Goal: Task Accomplishment & Management: Manage account settings

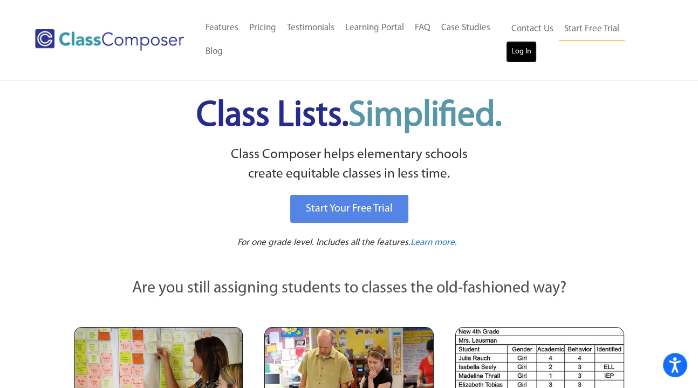
click at [518, 45] on link "Log In" at bounding box center [521, 52] width 31 height 22
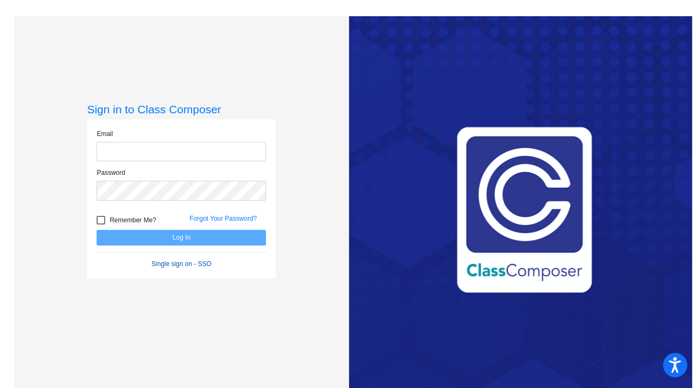
click at [171, 265] on form "Email Password Remember Me? Forgot Your Password? Log In Single sign on - SSO" at bounding box center [181, 199] width 169 height 140
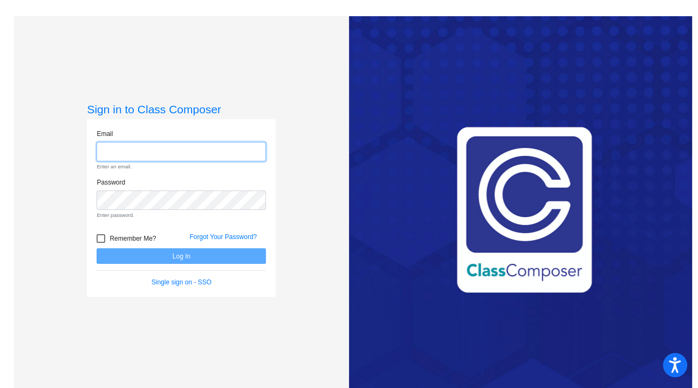
click at [145, 159] on input "email" at bounding box center [181, 152] width 169 height 20
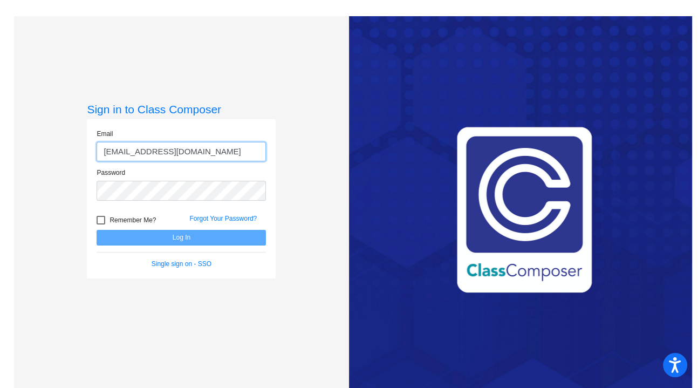
type input "kkloss@bethlehemschools.org"
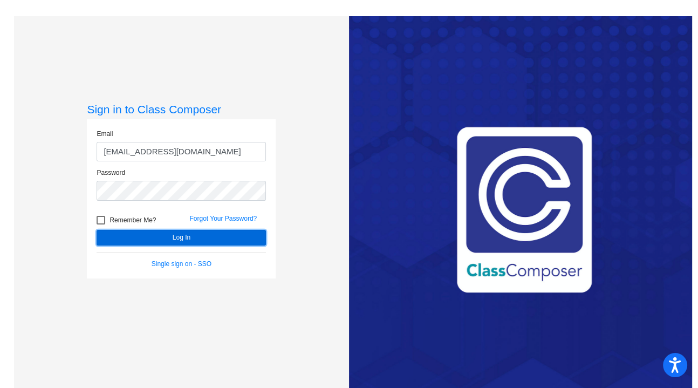
click at [191, 235] on button "Log In" at bounding box center [181, 238] width 169 height 16
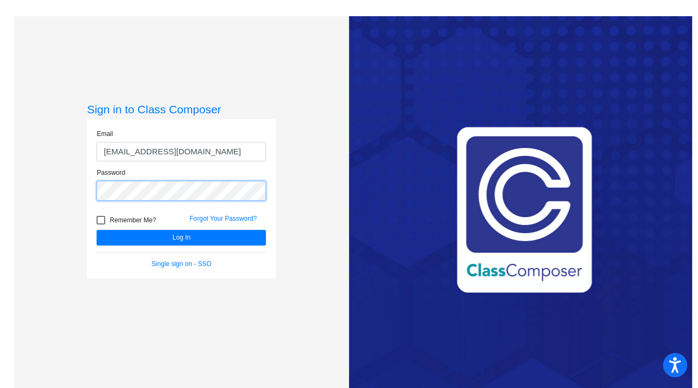
click at [97, 230] on button "Log In" at bounding box center [181, 238] width 169 height 16
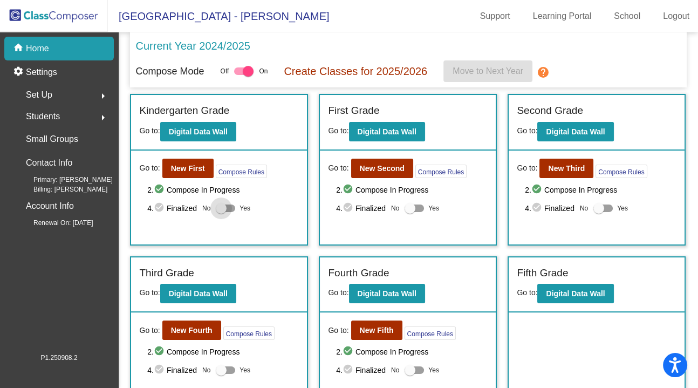
click at [231, 205] on div at bounding box center [225, 209] width 19 height 8
click at [221, 212] on input "Yes" at bounding box center [221, 212] width 1 height 1
checkbox input "true"
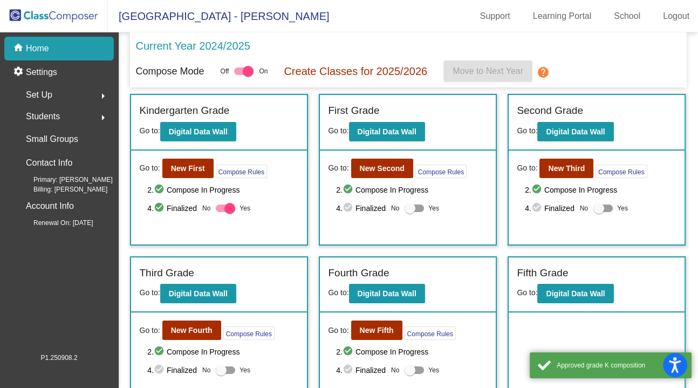
click at [423, 206] on label "Yes" at bounding box center [422, 208] width 35 height 13
click at [410, 212] on input "Yes" at bounding box center [410, 212] width 1 height 1
checkbox input "true"
click at [609, 206] on div at bounding box center [603, 209] width 19 height 8
click at [599, 212] on input "Yes" at bounding box center [599, 212] width 1 height 1
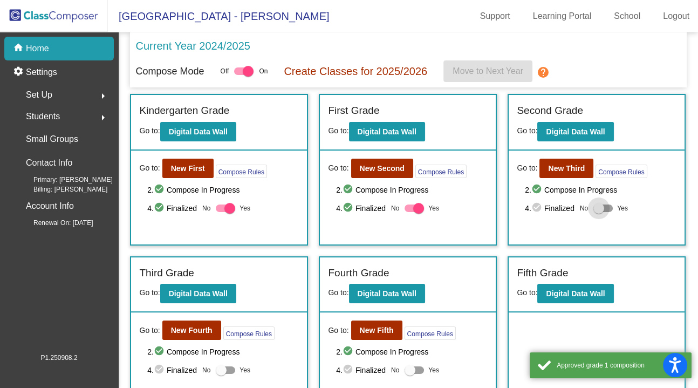
checkbox input "true"
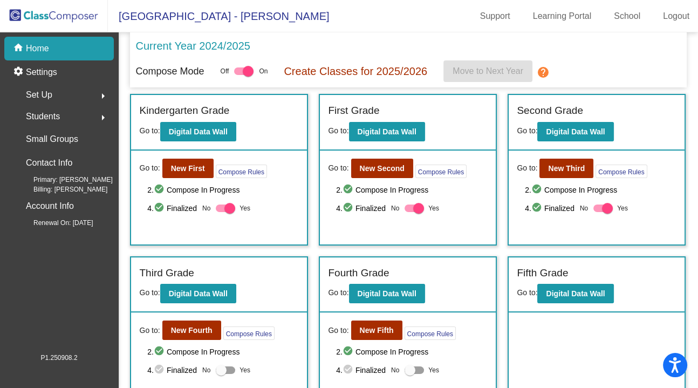
click at [232, 368] on div at bounding box center [225, 370] width 19 height 8
click at [221, 374] on input "Yes" at bounding box center [221, 374] width 1 height 1
checkbox input "true"
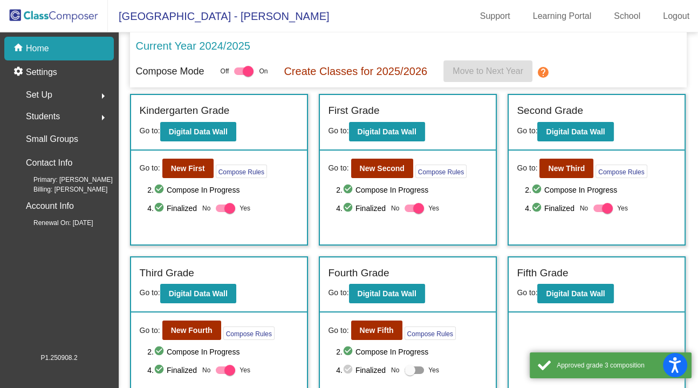
click at [419, 368] on div at bounding box center [414, 370] width 19 height 8
click at [410, 374] on input "Yes" at bounding box center [410, 374] width 1 height 1
checkbox input "true"
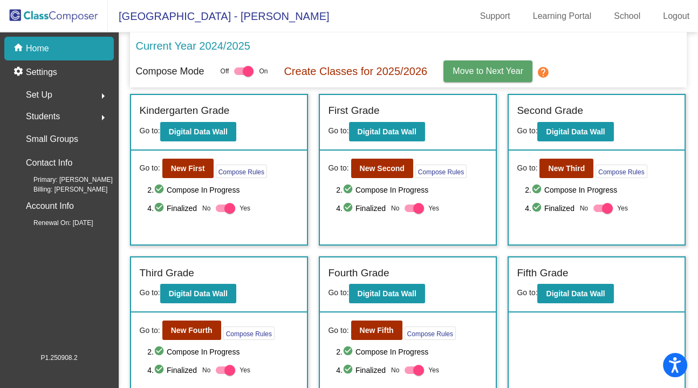
click at [608, 56] on div "Current Year 2024/2025" at bounding box center [408, 49] width 546 height 23
click at [463, 77] on button "Move to Next Year" at bounding box center [488, 71] width 89 height 22
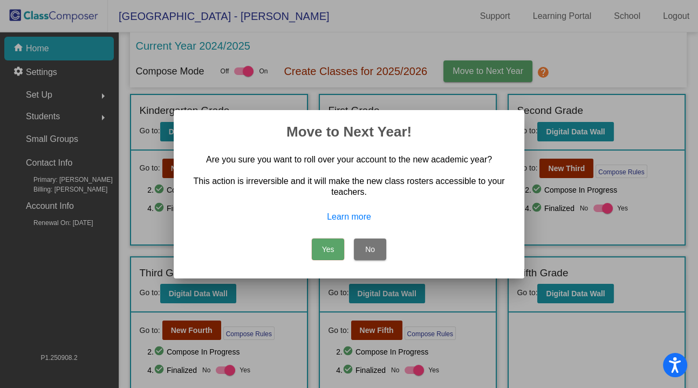
click at [324, 248] on button "Yes" at bounding box center [328, 250] width 32 height 22
